Goal: Feedback & Contribution: Submit feedback/report problem

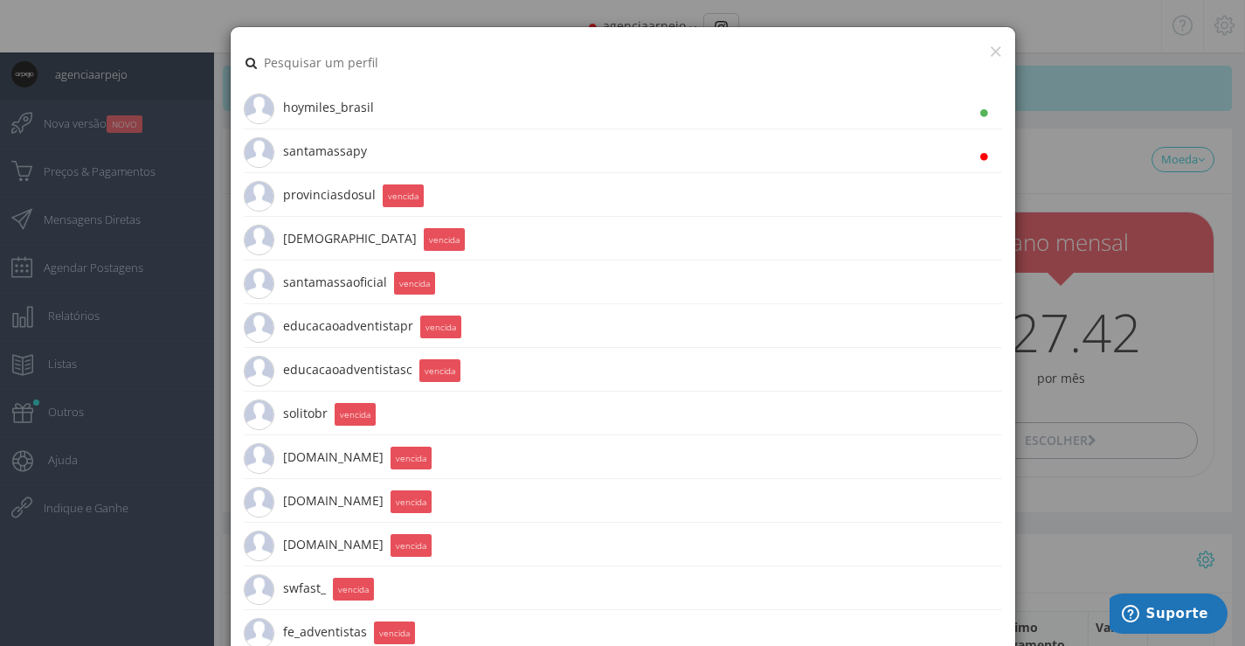
click at [368, 162] on li "santamassapy 26.5K Seguidores" at bounding box center [623, 151] width 759 height 44
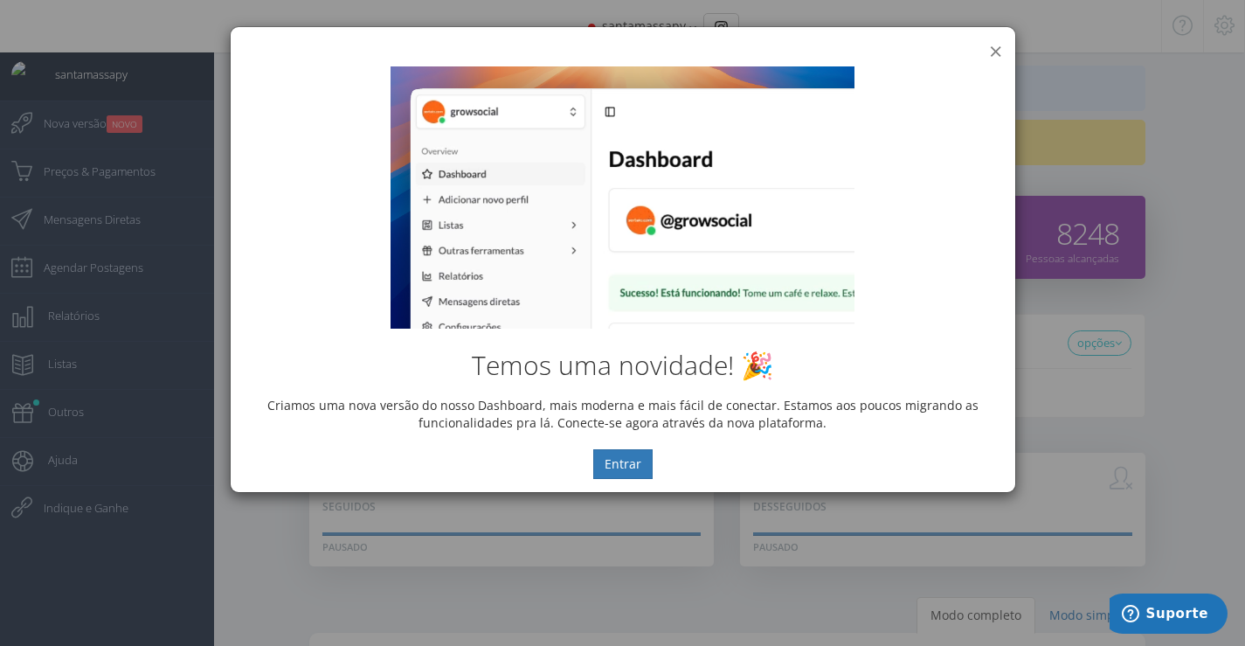
drag, startPoint x: 1000, startPoint y: 51, endPoint x: 920, endPoint y: 106, distance: 96.7
click at [1000, 51] on button "×" at bounding box center [995, 51] width 13 height 24
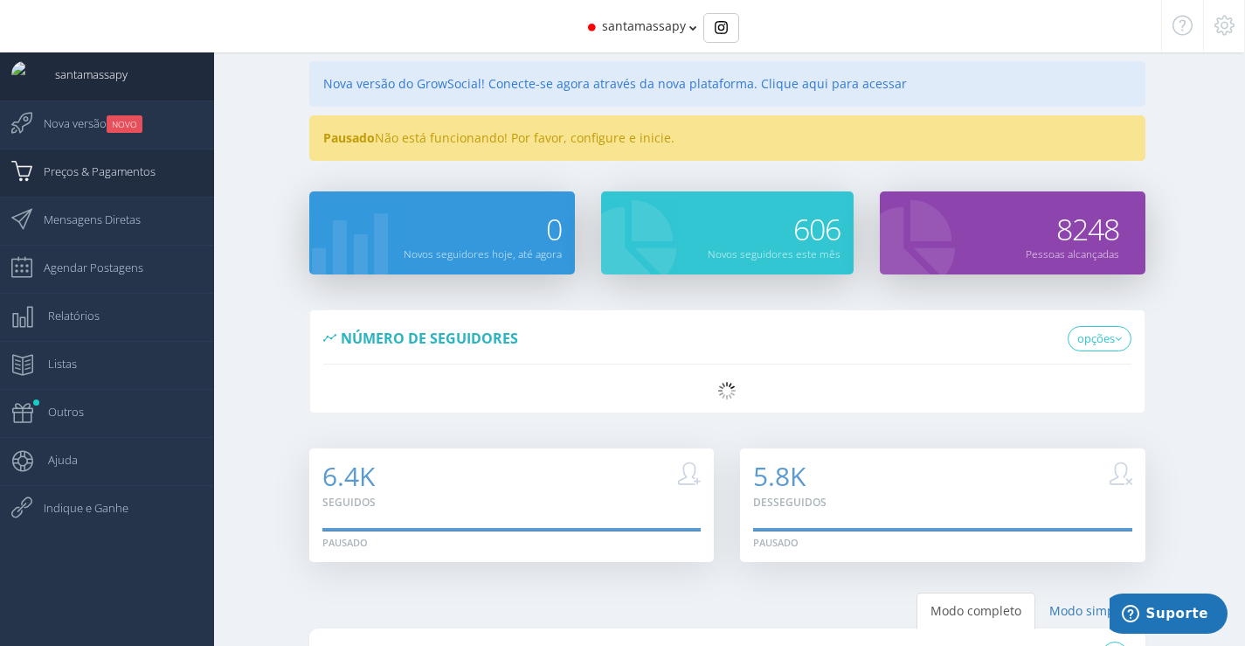
scroll to position [2, 0]
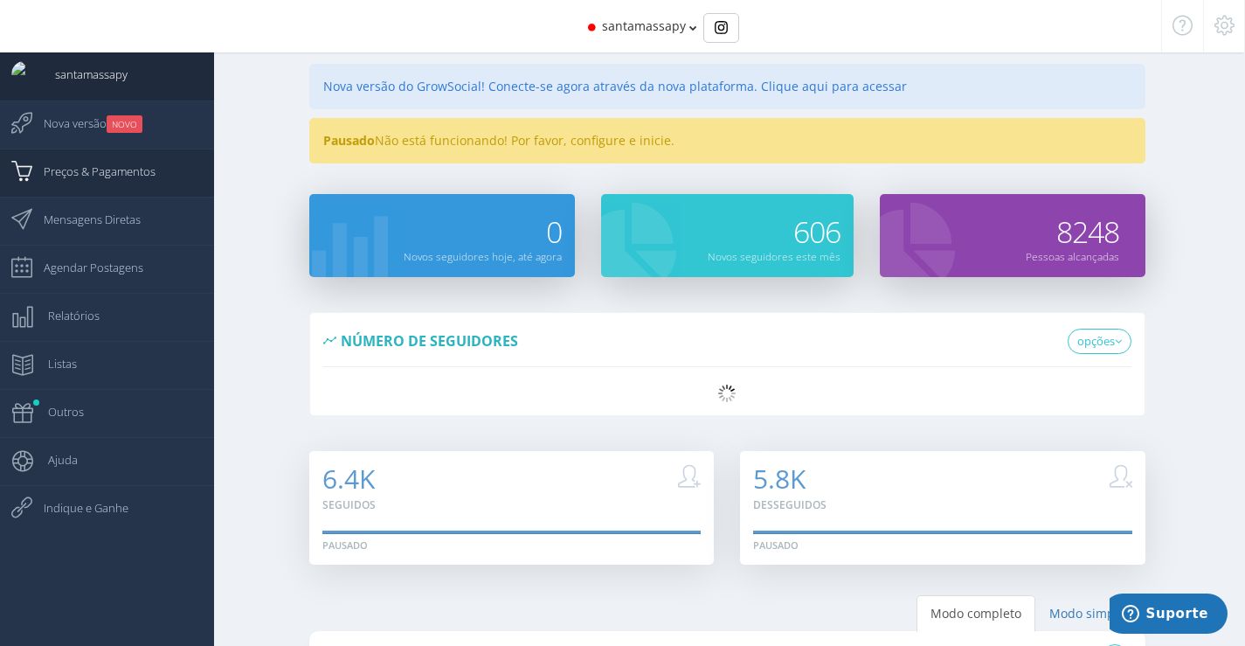
click at [149, 164] on span "Preços & Pagamentos" at bounding box center [90, 171] width 129 height 44
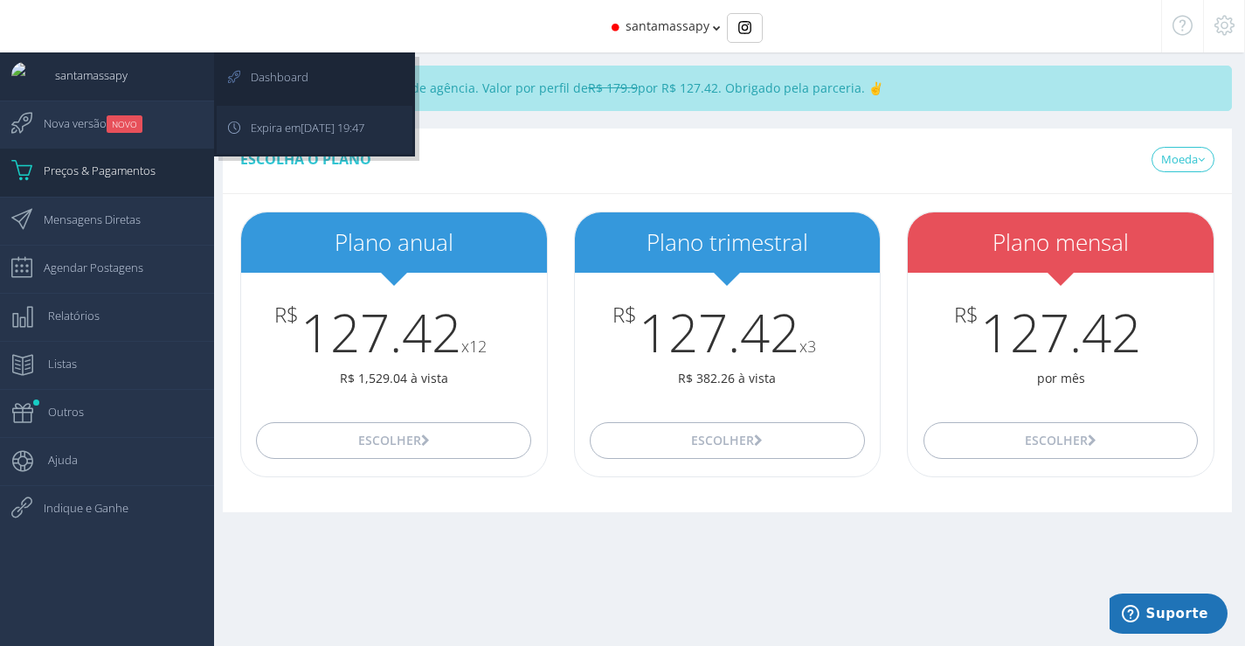
click at [305, 133] on span "[DATE] 19:47" at bounding box center [333, 128] width 64 height 16
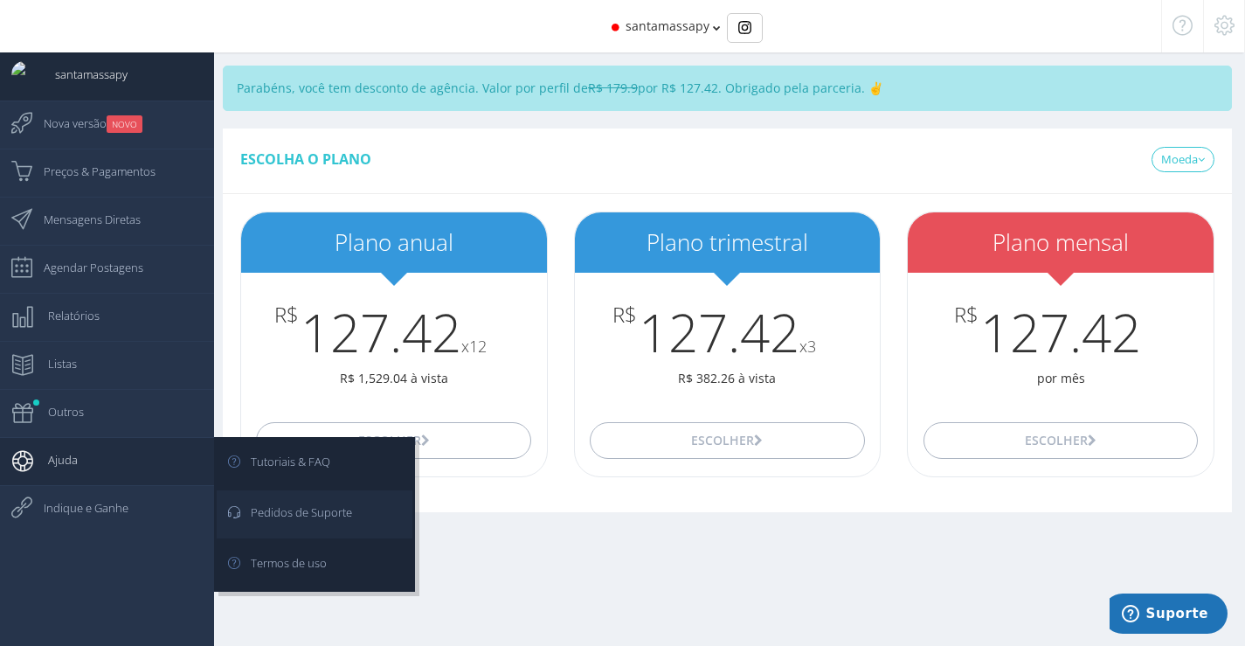
click at [369, 516] on link "Pedidos de Suporte" at bounding box center [315, 514] width 196 height 48
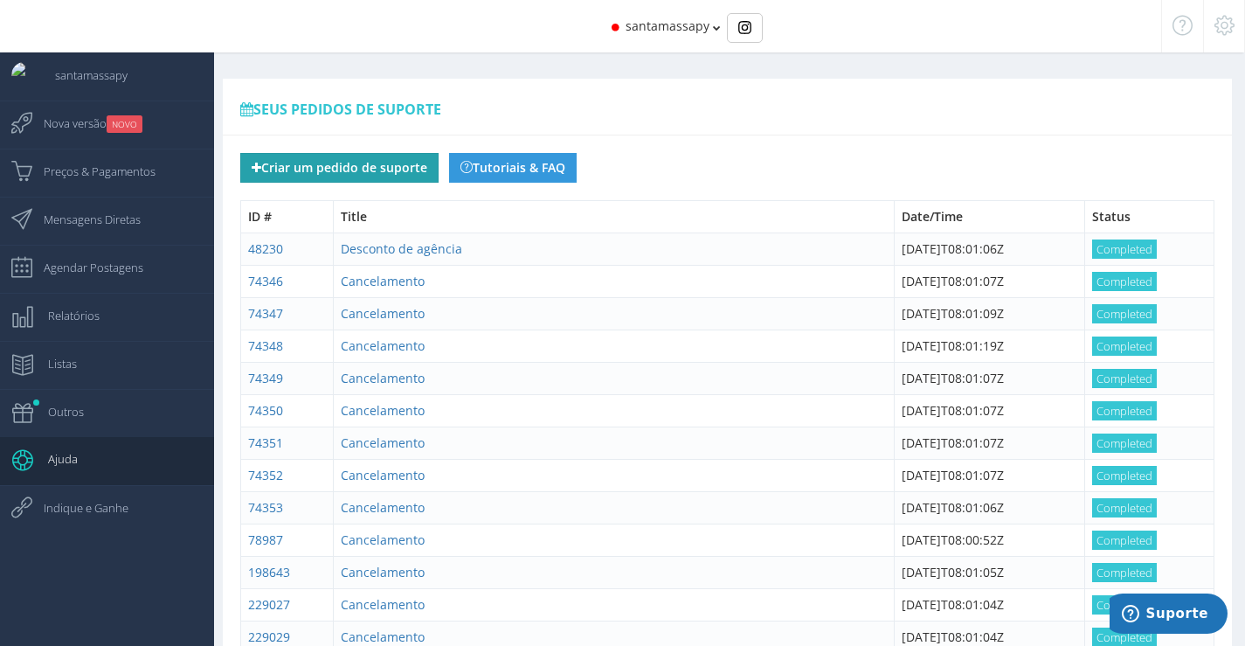
click at [333, 177] on button "Criar um pedido de suporte" at bounding box center [339, 168] width 198 height 30
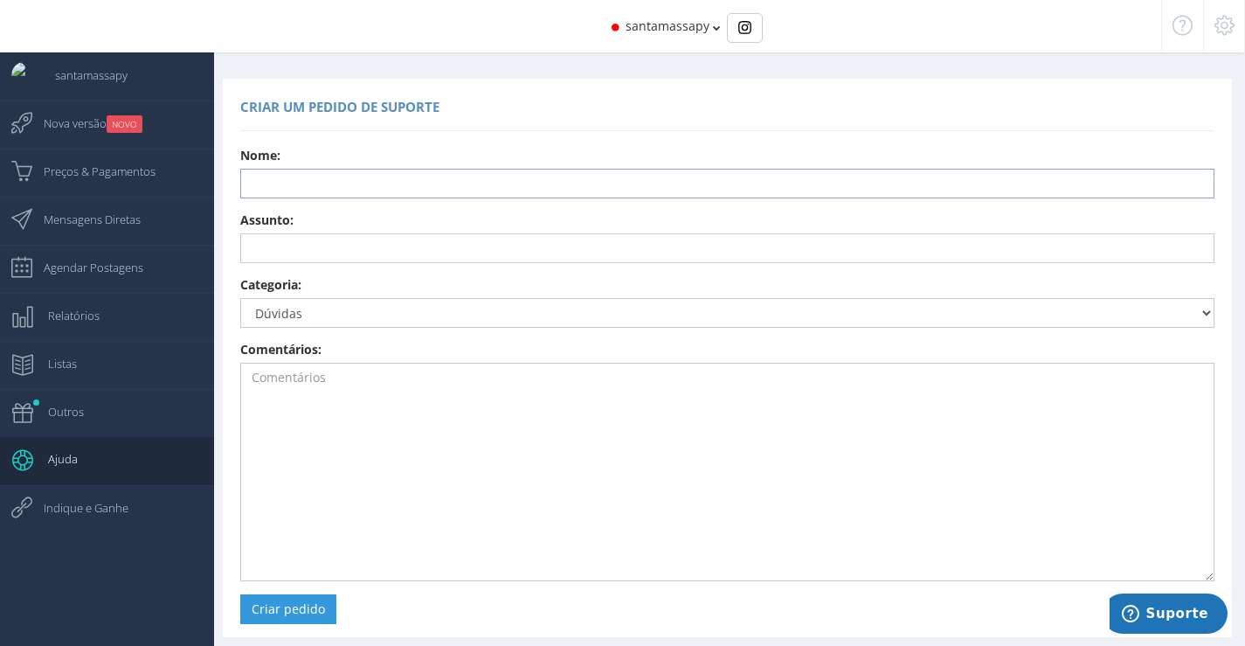
click at [346, 184] on input "text" at bounding box center [727, 184] width 974 height 30
type input "[PERSON_NAME]"
click at [310, 255] on input "text" at bounding box center [727, 248] width 974 height 30
type input "Cancelamento"
click at [314, 319] on select "Dúvidas Sugestões Relatar erro Cancelar renovação automática @santamassapy Troc…" at bounding box center [727, 313] width 974 height 30
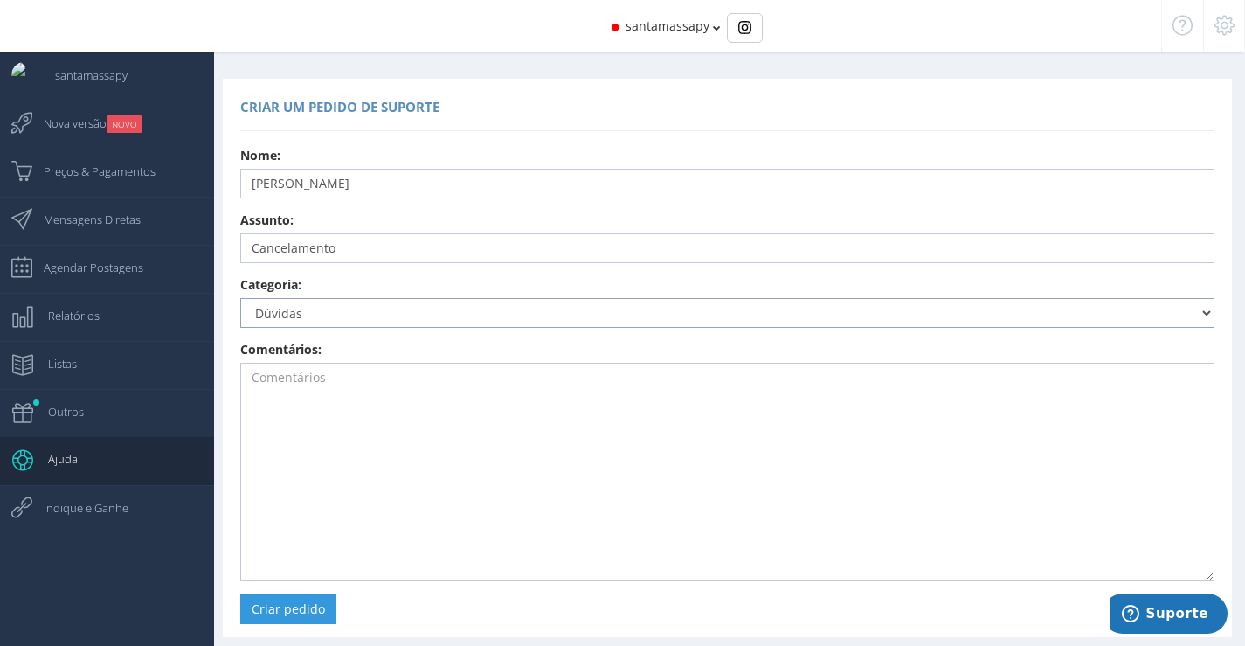
select select "359"
click at [240, 298] on select "Dúvidas Sugestões Relatar erro Cancelar renovação automática @santamassapy Troc…" at bounding box center [727, 313] width 974 height 30
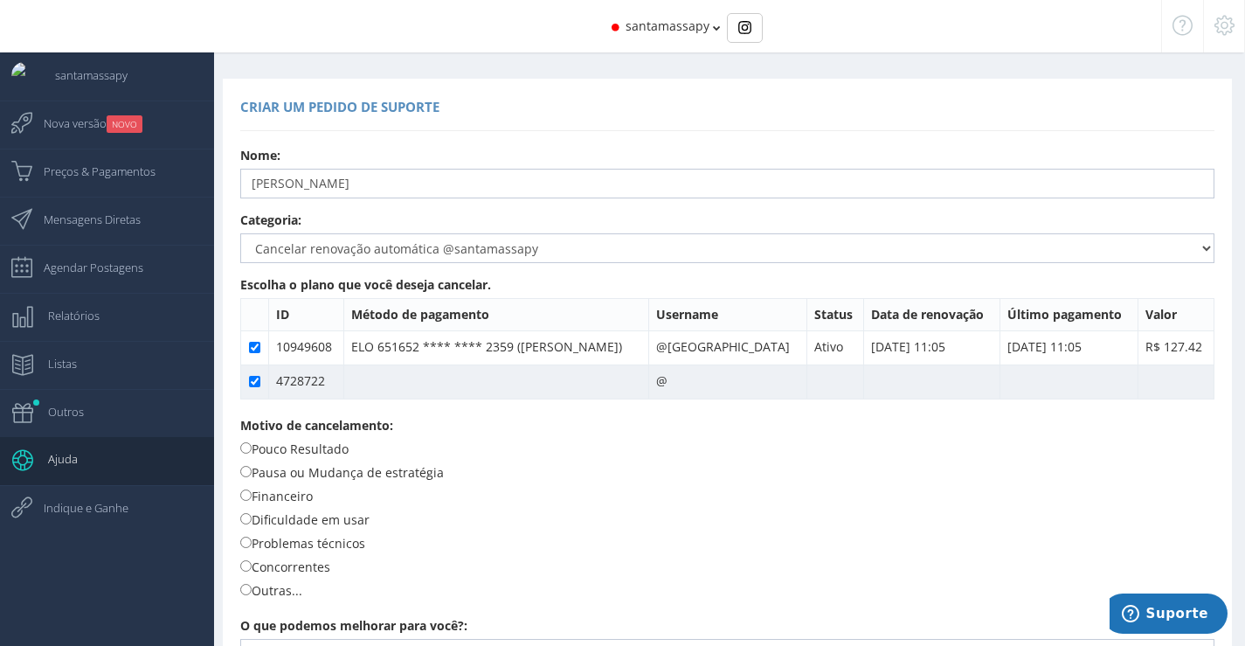
click at [343, 384] on td "4728722" at bounding box center [305, 381] width 75 height 34
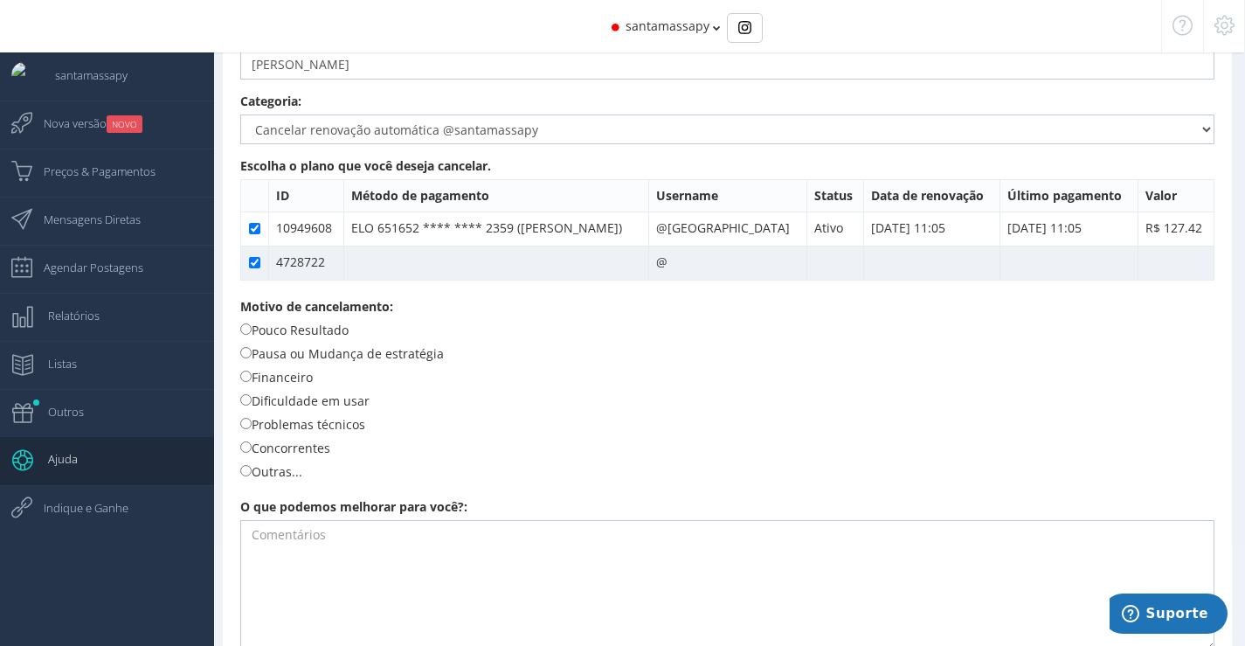
scroll to position [121, 0]
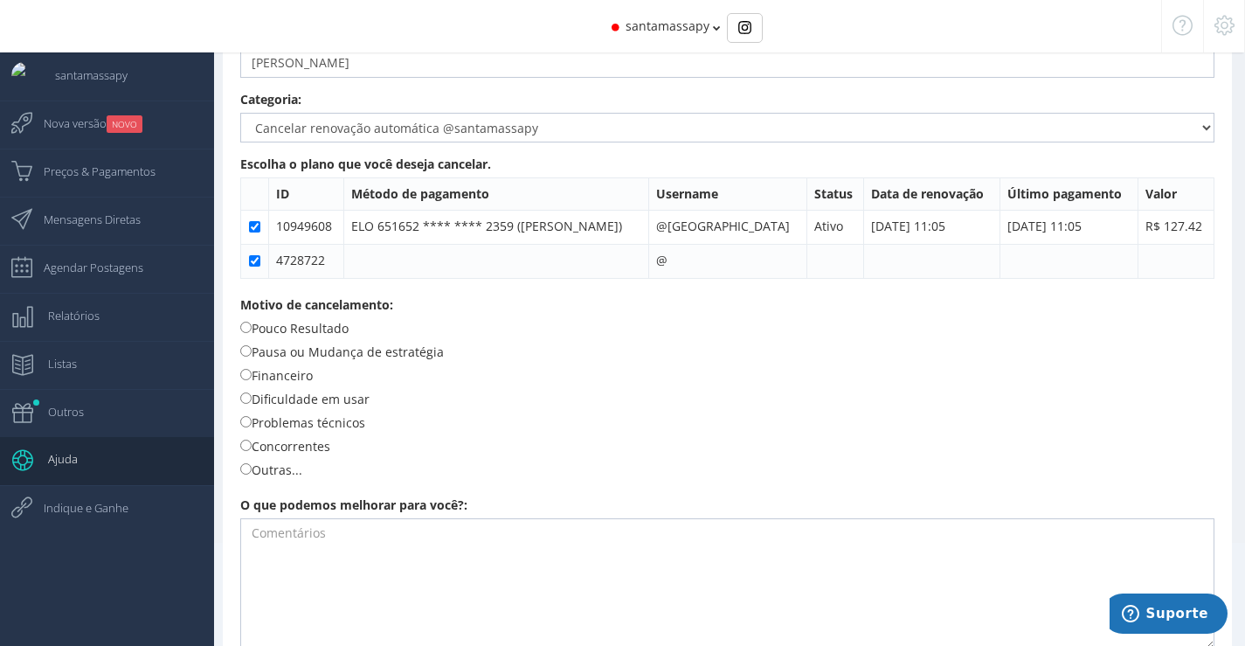
click at [302, 473] on label "Outras..." at bounding box center [271, 469] width 62 height 19
click at [252, 473] on input "Outras..." at bounding box center [245, 468] width 11 height 11
radio input "true"
click at [409, 589] on textarea at bounding box center [727, 583] width 974 height 131
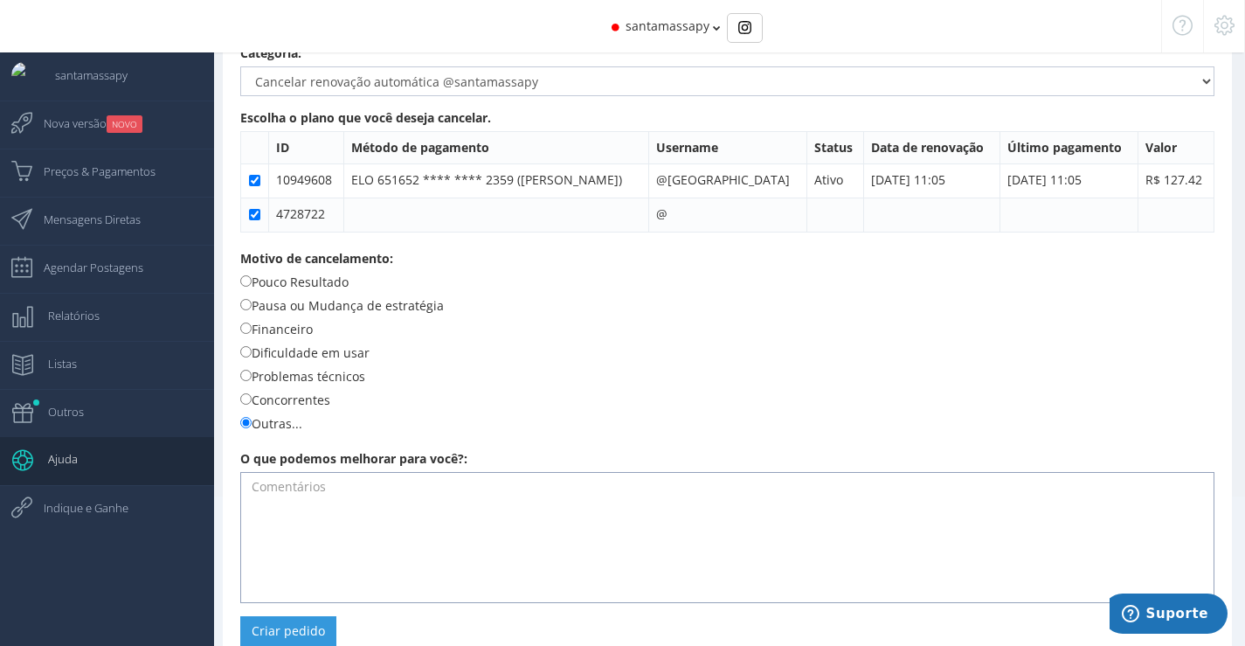
scroll to position [168, 0]
type textarea "O cliente desejou cancelar para entrar com outro perfil"
click at [253, 620] on button "Criar pedido" at bounding box center [288, 630] width 96 height 30
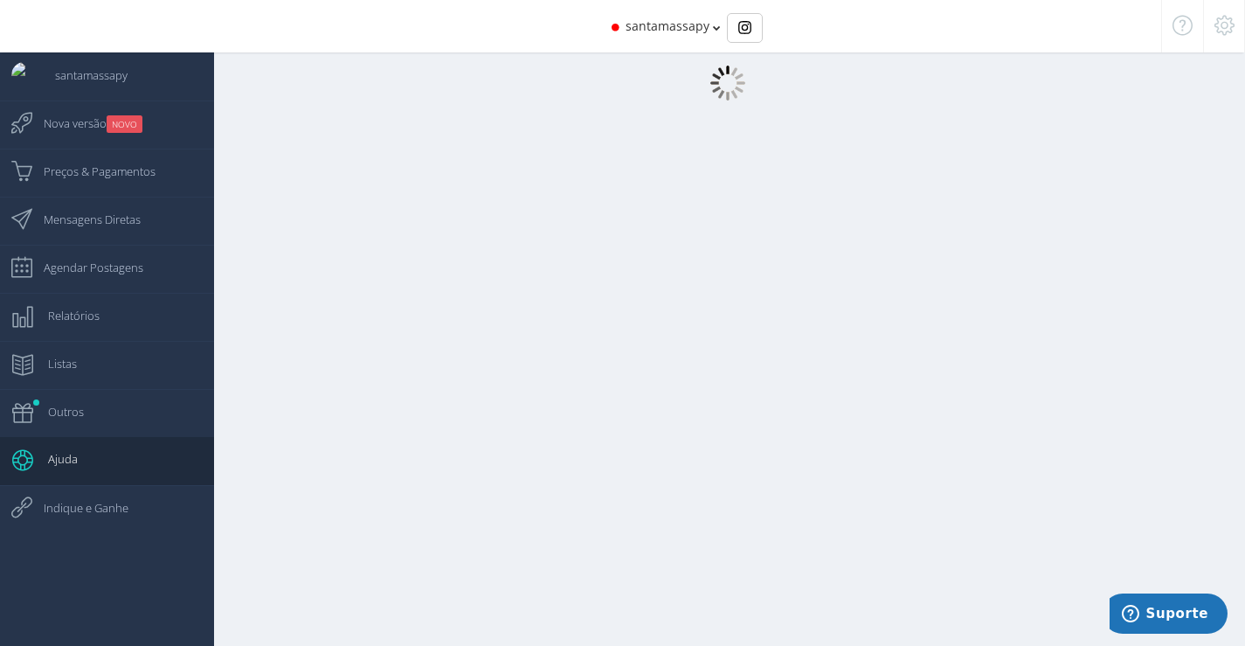
scroll to position [17, 0]
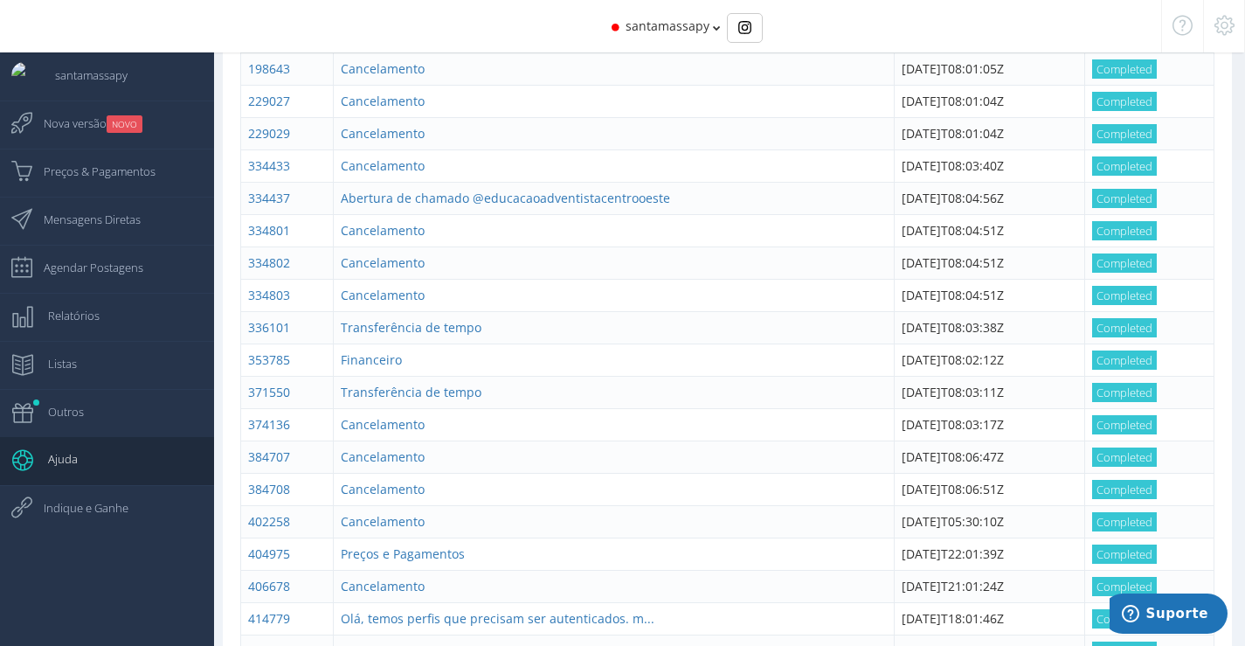
scroll to position [1066, 0]
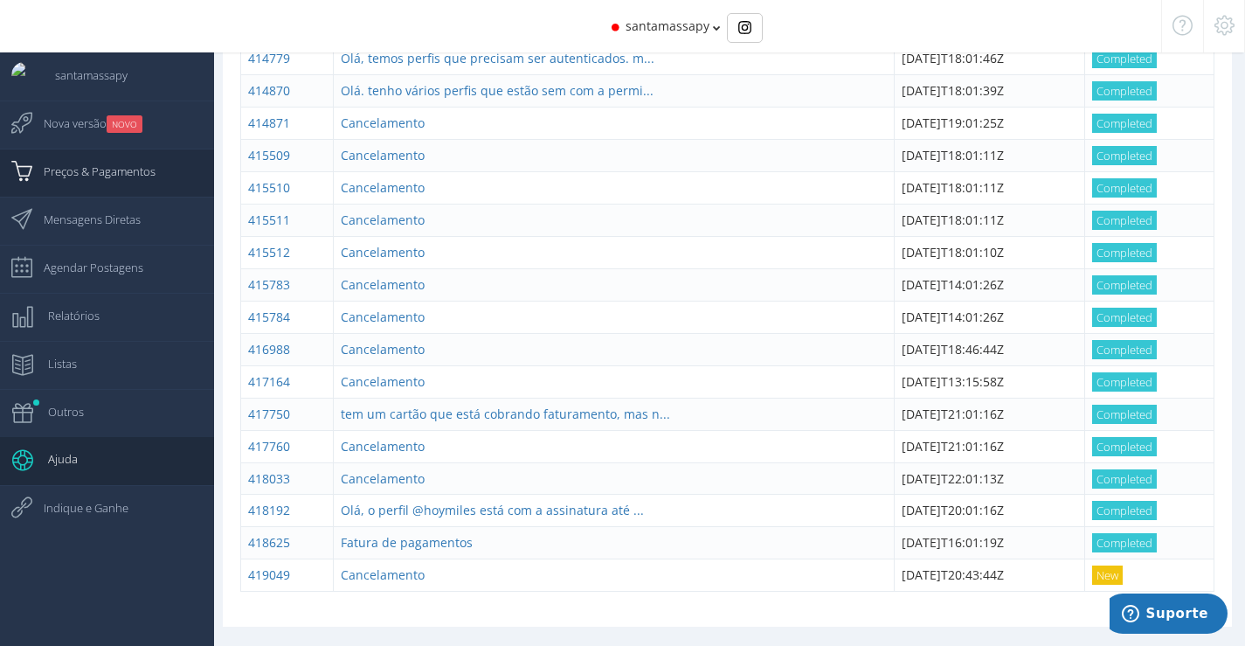
click at [127, 178] on span "Preços & Pagamentos" at bounding box center [90, 171] width 129 height 44
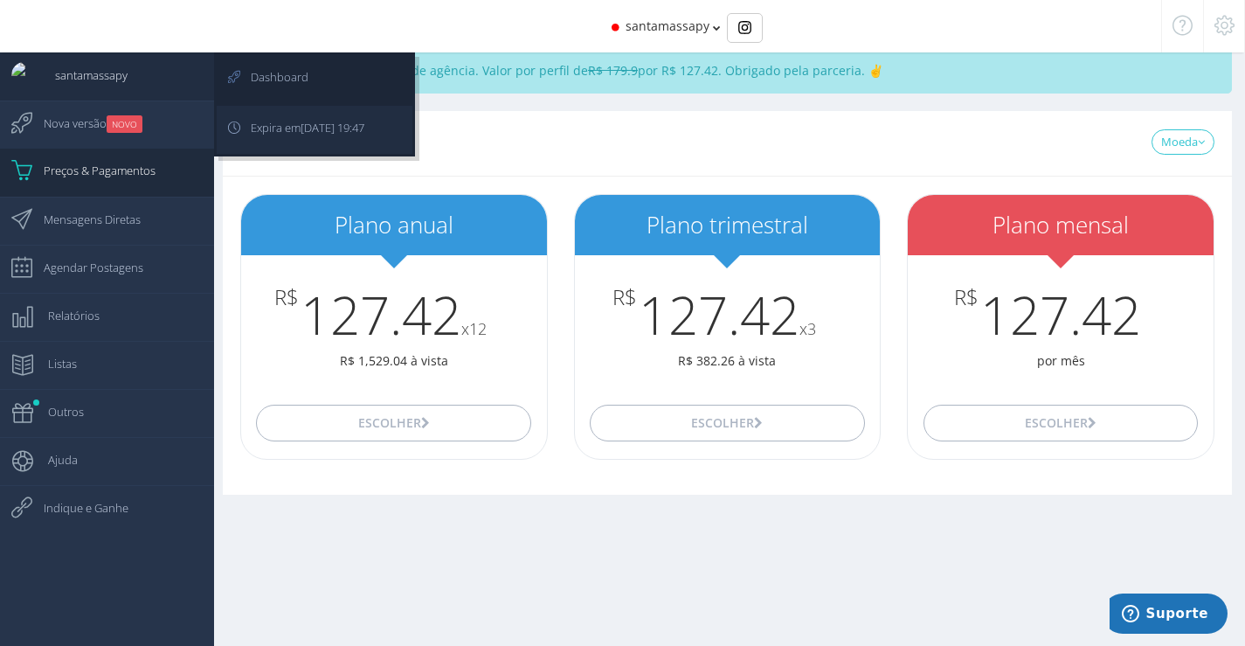
click at [364, 128] on span "[DATE] 19:47" at bounding box center [333, 128] width 64 height 16
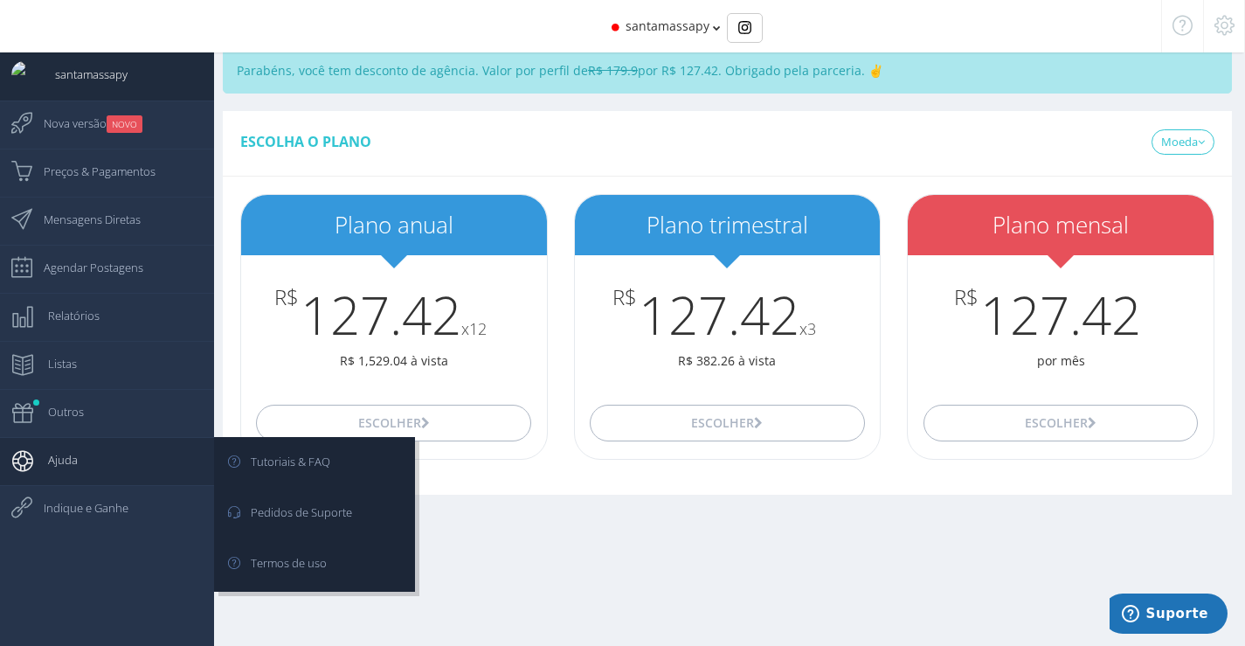
click at [123, 482] on link "Ajuda" at bounding box center [107, 461] width 214 height 48
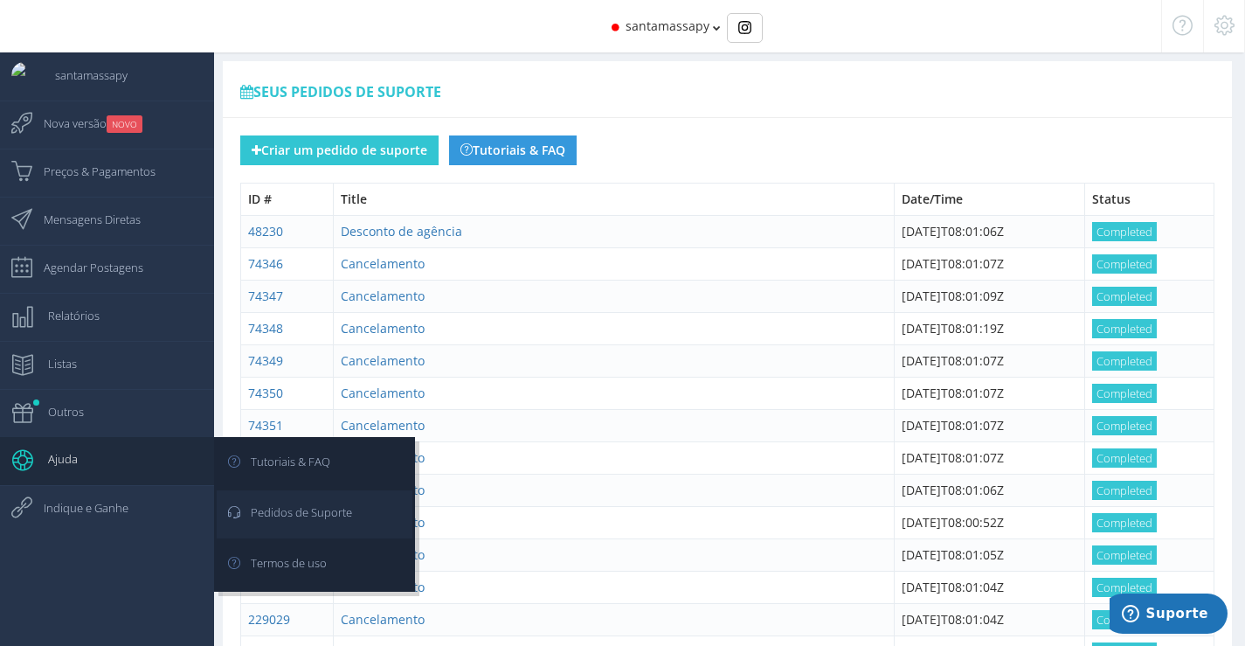
click at [388, 514] on link "Pedidos de Suporte" at bounding box center [315, 514] width 196 height 48
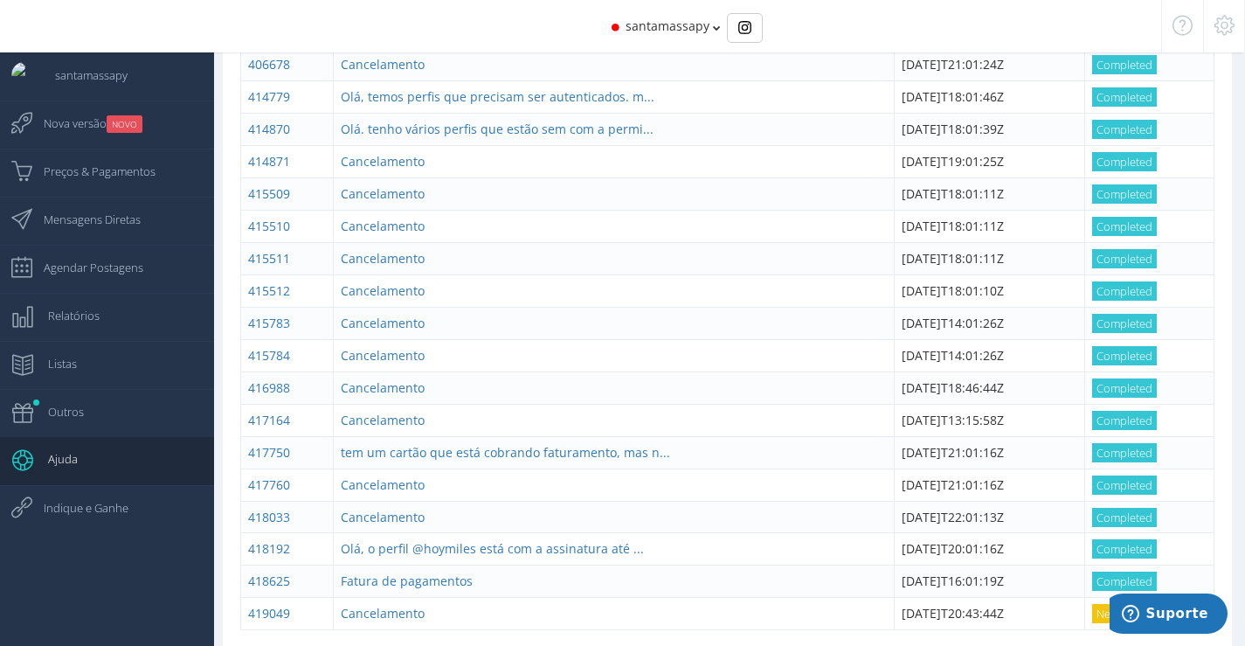
scroll to position [1066, 0]
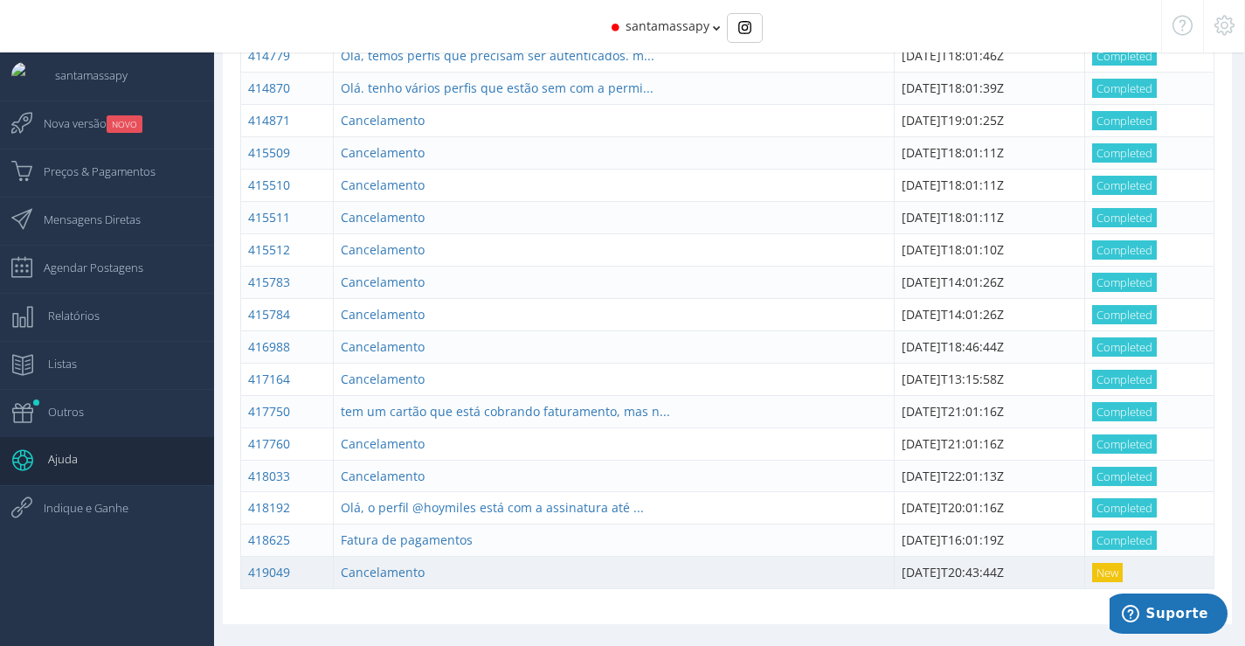
click at [357, 584] on td "Cancelamento" at bounding box center [613, 573] width 561 height 32
click at [361, 577] on link "Cancelamento" at bounding box center [383, 572] width 84 height 17
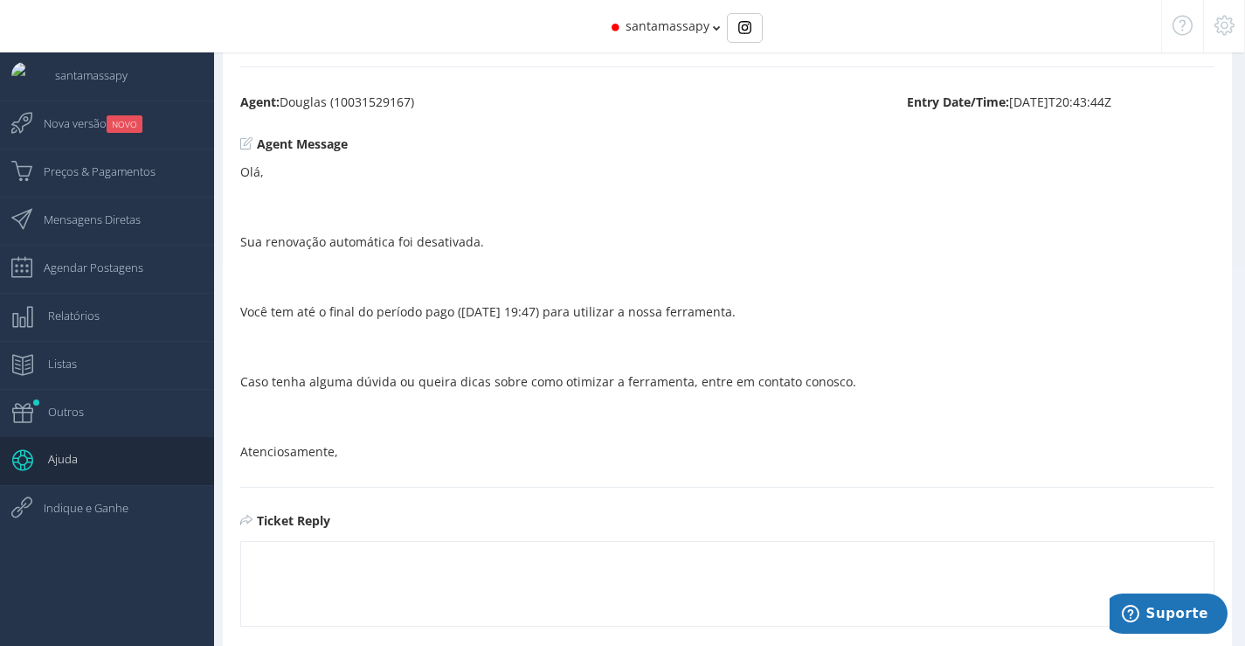
scroll to position [406, 0]
